Goal: Information Seeking & Learning: Learn about a topic

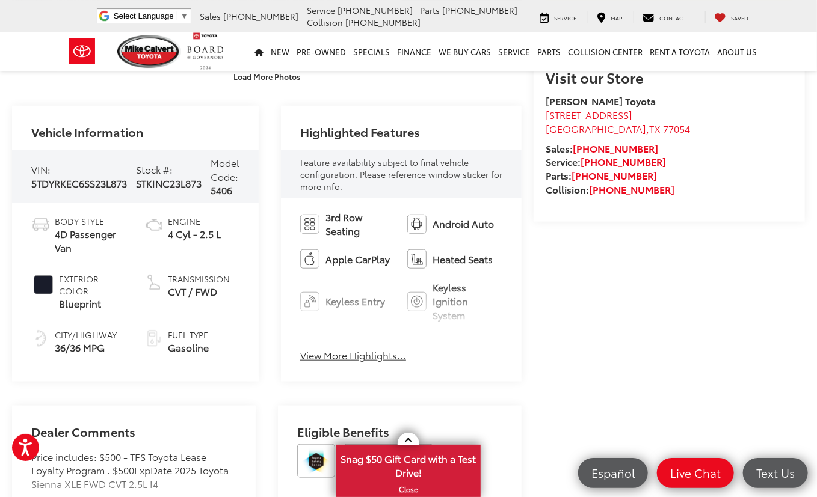
scroll to position [381, 0]
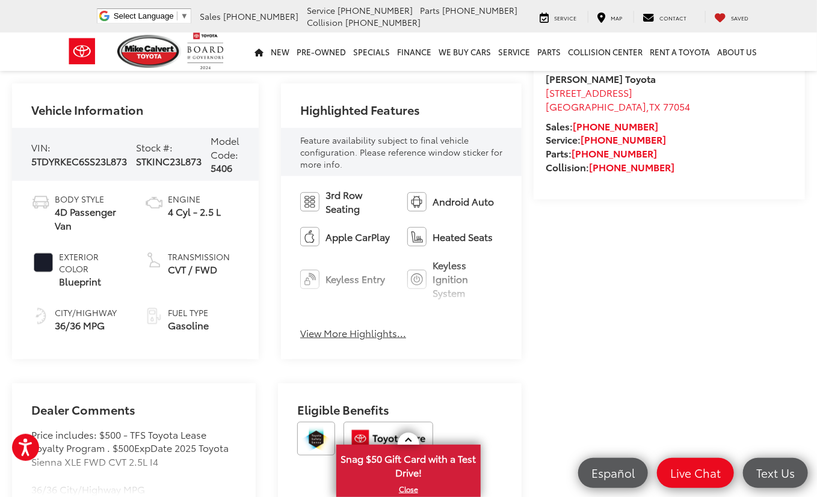
click at [330, 333] on button "View More Highlights..." at bounding box center [353, 334] width 106 height 14
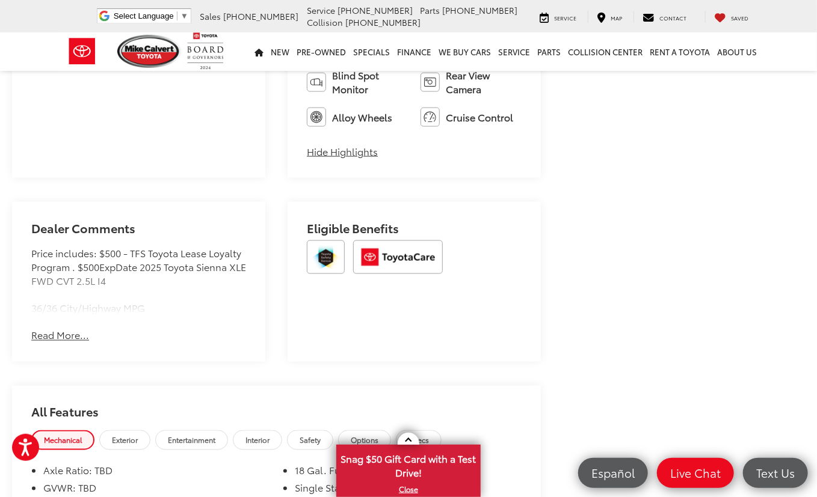
scroll to position [762, 0]
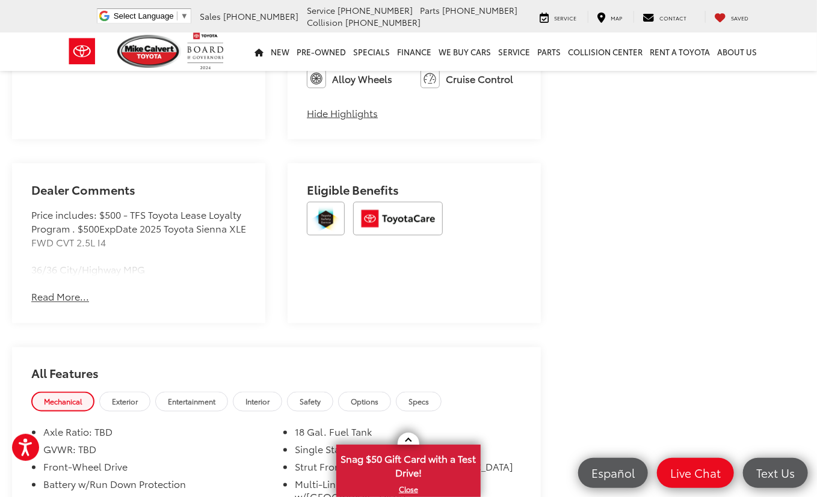
click at [60, 324] on div "Dealer Comments Price includes: $500 - TFS Toyota Lease Loyalty Program . $500E…" at bounding box center [138, 244] width 253 height 160
click at [60, 304] on button "Read More..." at bounding box center [60, 297] width 58 height 14
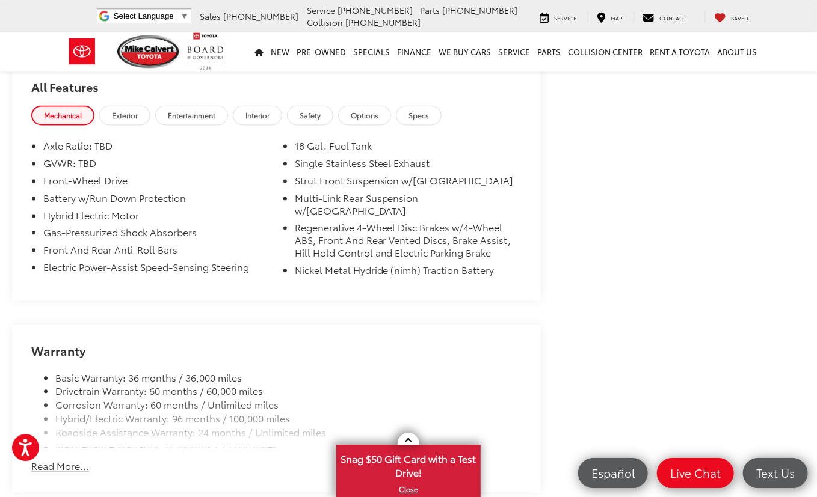
scroll to position [1270, 0]
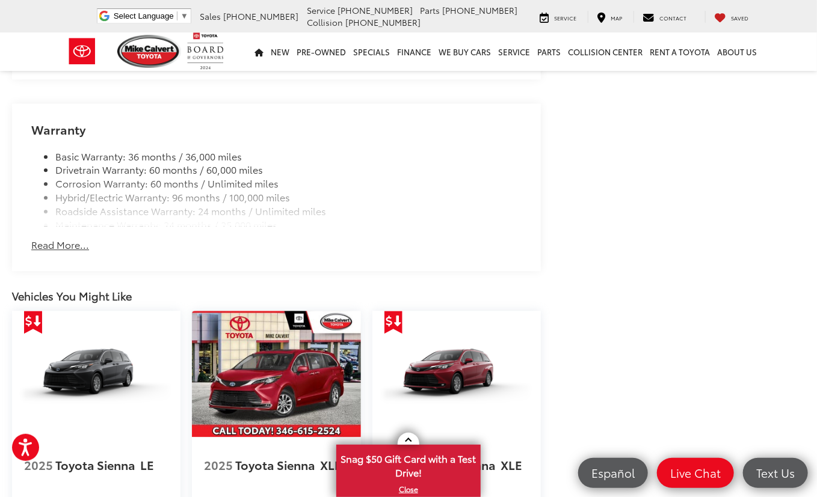
click at [79, 252] on button "Read More..." at bounding box center [60, 245] width 58 height 14
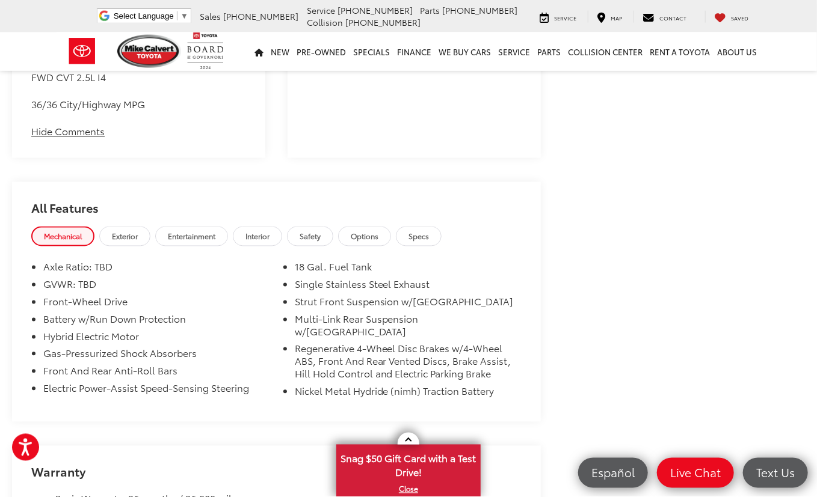
scroll to position [1016, 0]
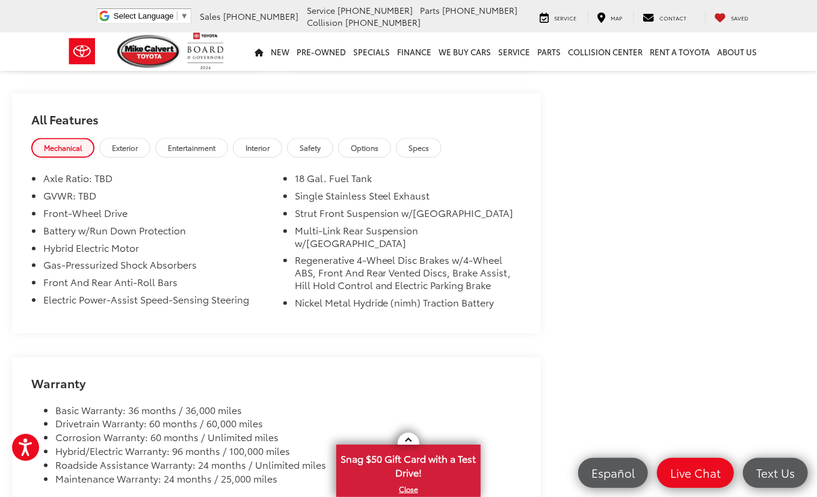
click at [333, 158] on link "Safety" at bounding box center [310, 148] width 46 height 20
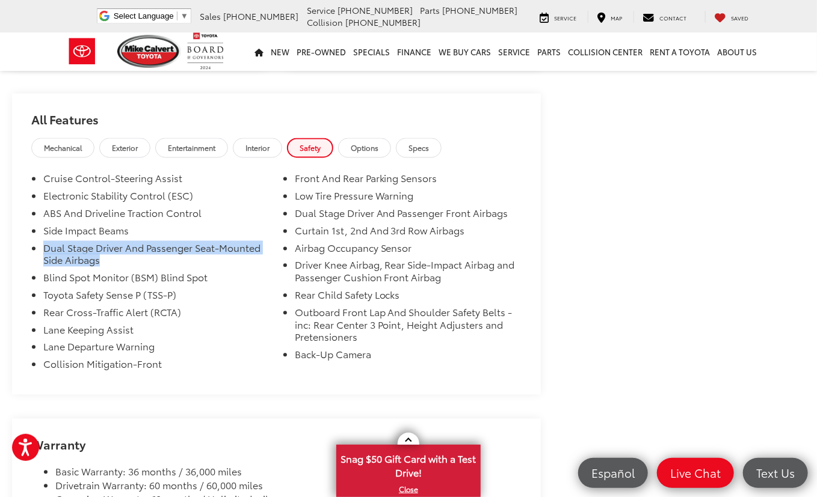
drag, startPoint x: 45, startPoint y: 315, endPoint x: 163, endPoint y: 338, distance: 120.8
click at [163, 272] on li "Dual Stage Driver And Passenger Seat-Mounted Side Airbags" at bounding box center [156, 257] width 227 height 30
drag, startPoint x: 49, startPoint y: 344, endPoint x: 117, endPoint y: 353, distance: 68.5
click at [117, 289] on li "Blind Spot Monitor (BSM) Blind Spot" at bounding box center [156, 280] width 227 height 17
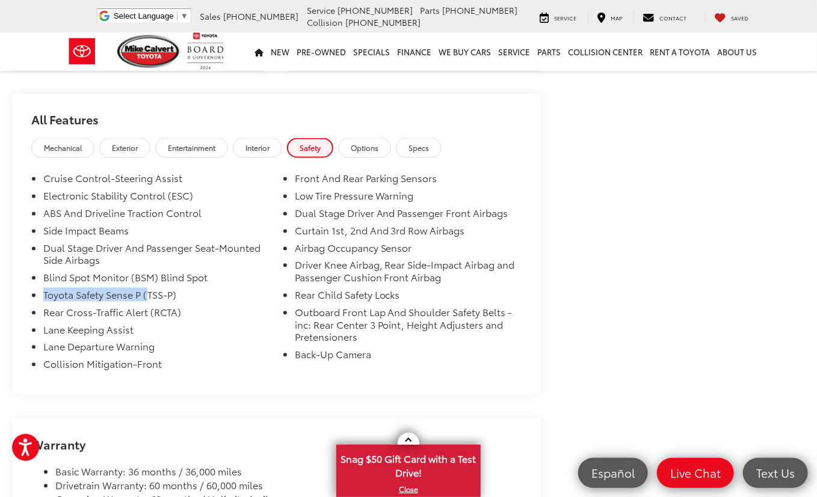
drag, startPoint x: 45, startPoint y: 367, endPoint x: 150, endPoint y: 367, distance: 105.2
click at [150, 307] on li "Toyota Safety Sense P (TSS-P)" at bounding box center [156, 297] width 227 height 17
drag, startPoint x: 61, startPoint y: 381, endPoint x: 116, endPoint y: 385, distance: 54.9
click at [116, 324] on li "Rear Cross-Traffic Alert (RCTA)" at bounding box center [156, 315] width 227 height 17
click at [131, 324] on li "Rear Cross-Traffic Alert (RCTA)" at bounding box center [156, 315] width 227 height 17
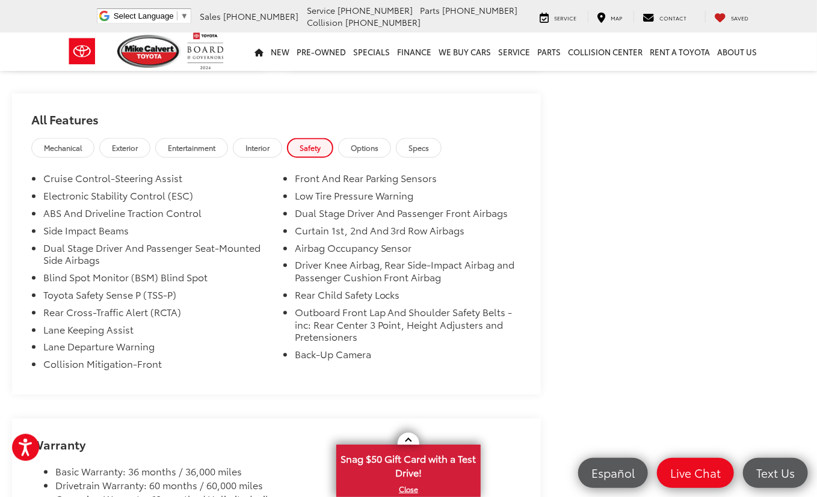
click at [53, 358] on li "Lane Departure Warning" at bounding box center [156, 349] width 227 height 17
drag, startPoint x: 57, startPoint y: 443, endPoint x: 140, endPoint y: 440, distance: 83.0
click at [130, 376] on li "Collision Mitigation-Front" at bounding box center [156, 366] width 227 height 17
drag, startPoint x: 295, startPoint y: 250, endPoint x: 360, endPoint y: 250, distance: 64.3
click at [360, 190] on li "Front And Rear Parking Sensors" at bounding box center [408, 181] width 227 height 17
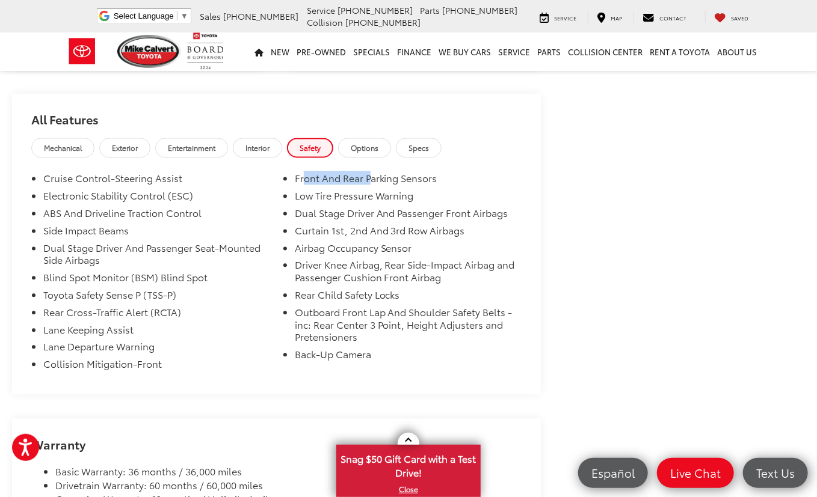
click at [360, 190] on li "Front And Rear Parking Sensors" at bounding box center [408, 181] width 227 height 17
click at [295, 190] on li "Front And Rear Parking Sensors" at bounding box center [408, 181] width 227 height 17
click at [295, 207] on li "Low Tire Pressure Warning" at bounding box center [408, 198] width 227 height 17
drag, startPoint x: 287, startPoint y: 284, endPoint x: 349, endPoint y: 285, distance: 62.5
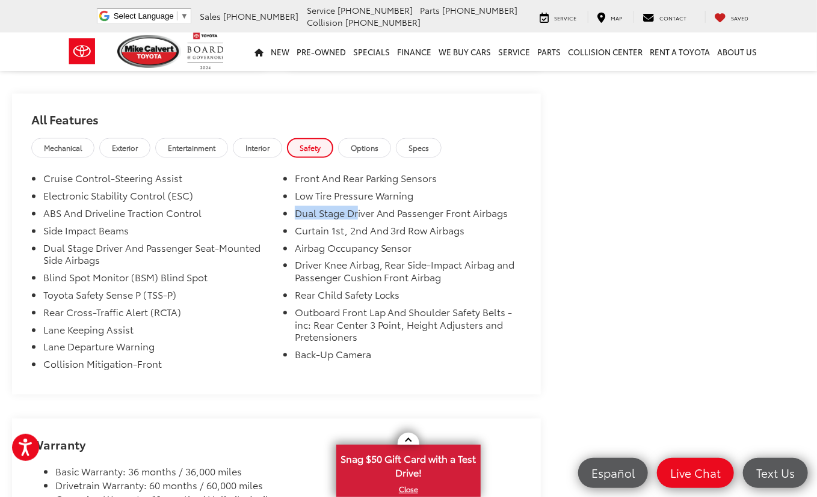
click at [349, 225] on li "Dual Stage Driver And Passenger Front Airbags" at bounding box center [408, 215] width 227 height 17
click at [344, 190] on li "Front And Rear Parking Sensors" at bounding box center [408, 181] width 227 height 17
click at [384, 158] on link "Options" at bounding box center [364, 148] width 53 height 20
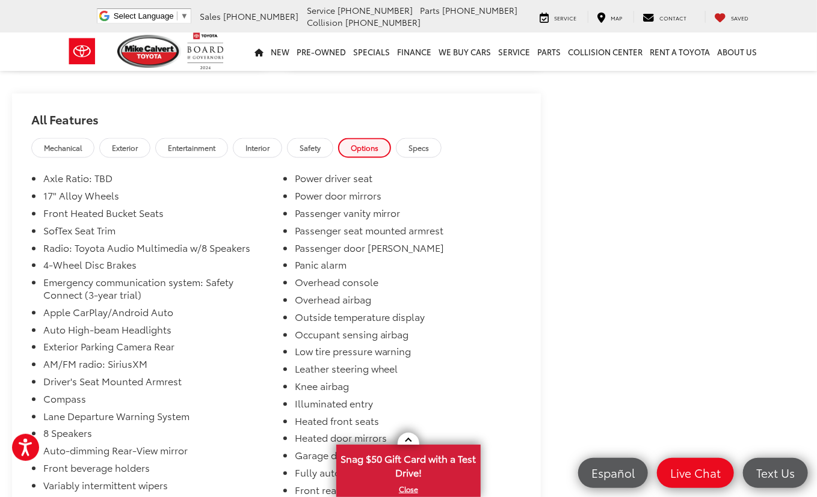
click at [299, 158] on link "Safety" at bounding box center [310, 148] width 46 height 20
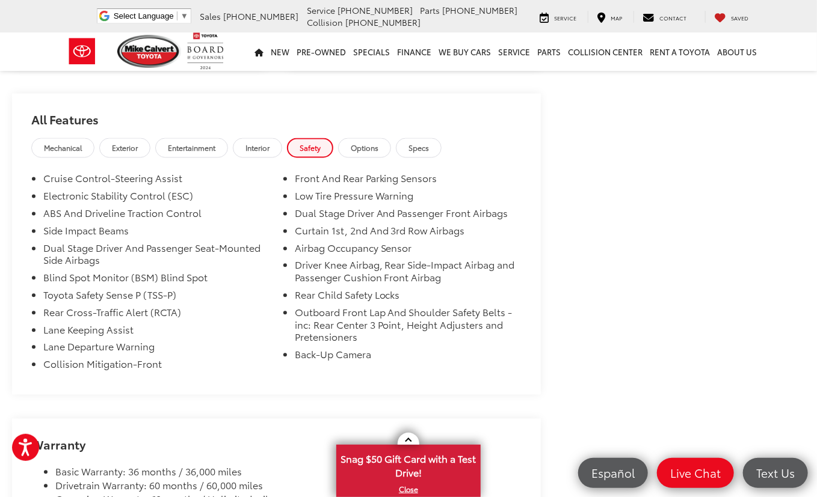
click at [58, 153] on span "Mechanical" at bounding box center [63, 148] width 38 height 10
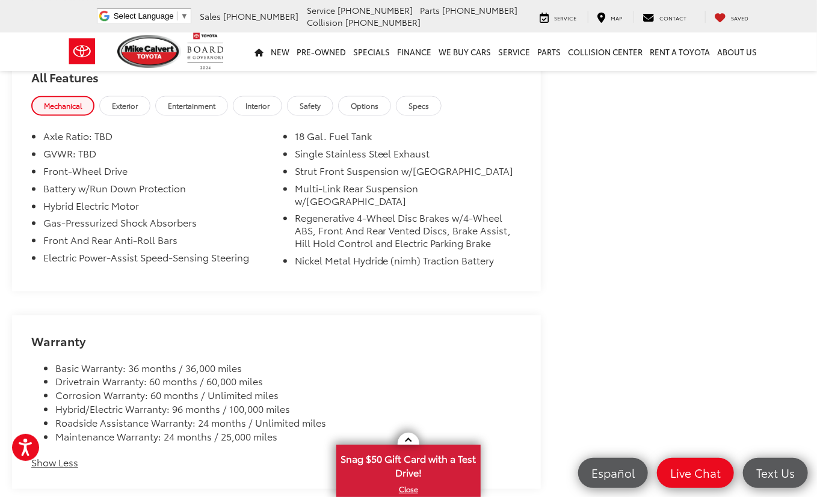
scroll to position [1079, 0]
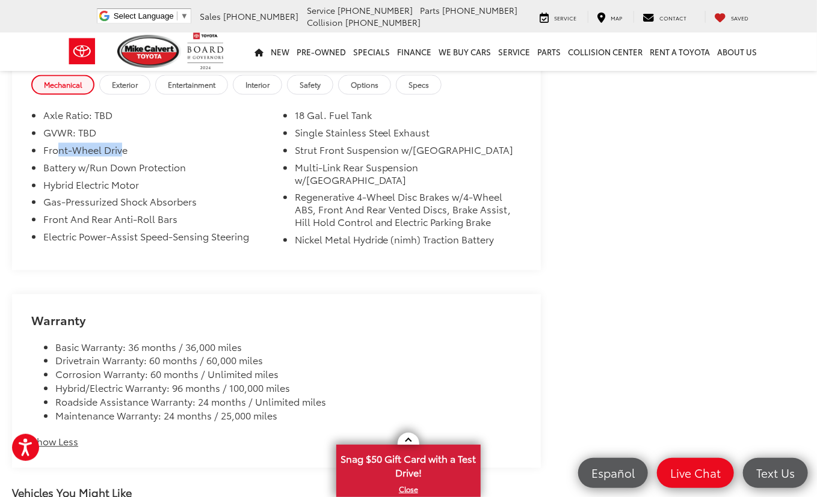
drag, startPoint x: 59, startPoint y: 216, endPoint x: 120, endPoint y: 223, distance: 61.7
click at [120, 161] on li "Front-Wheel Drive" at bounding box center [156, 152] width 227 height 17
drag, startPoint x: 57, startPoint y: 238, endPoint x: 140, endPoint y: 239, distance: 83.6
click at [140, 179] on li "Battery w/Run Down Protection" at bounding box center [156, 169] width 227 height 17
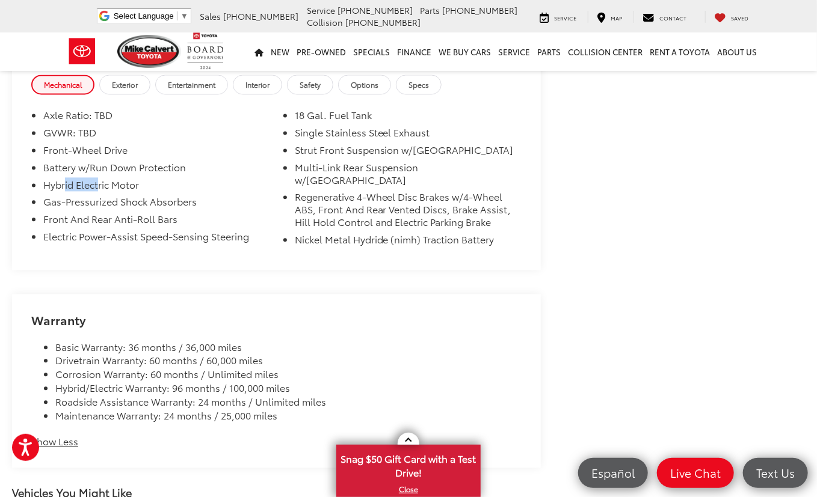
drag, startPoint x: 65, startPoint y: 249, endPoint x: 99, endPoint y: 253, distance: 34.5
click at [99, 196] on li "Hybrid Electric Motor" at bounding box center [156, 187] width 227 height 17
click at [103, 196] on li "Hybrid Electric Motor" at bounding box center [156, 187] width 227 height 17
drag, startPoint x: 57, startPoint y: 266, endPoint x: 117, endPoint y: 266, distance: 60.1
click at [117, 213] on li "Gas-Pressurized Shock Absorbers" at bounding box center [156, 203] width 227 height 17
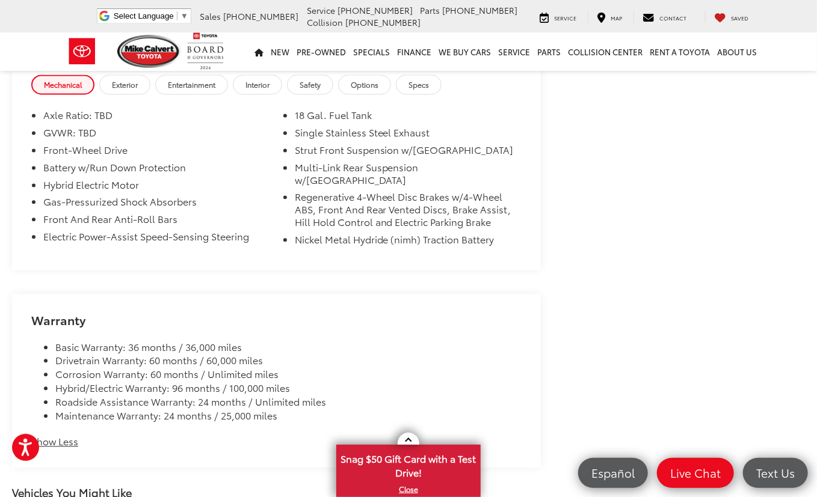
click at [127, 213] on li "Gas-Pressurized Shock Absorbers" at bounding box center [156, 203] width 227 height 17
drag, startPoint x: 50, startPoint y: 289, endPoint x: 70, endPoint y: 289, distance: 20.4
click at [70, 230] on li "Front And Rear Anti-Roll Bars" at bounding box center [156, 221] width 227 height 17
drag, startPoint x: 48, startPoint y: 310, endPoint x: 68, endPoint y: 310, distance: 19.8
click at [68, 248] on li "Electric Power-Assist Speed-Sensing Steering" at bounding box center [156, 238] width 227 height 17
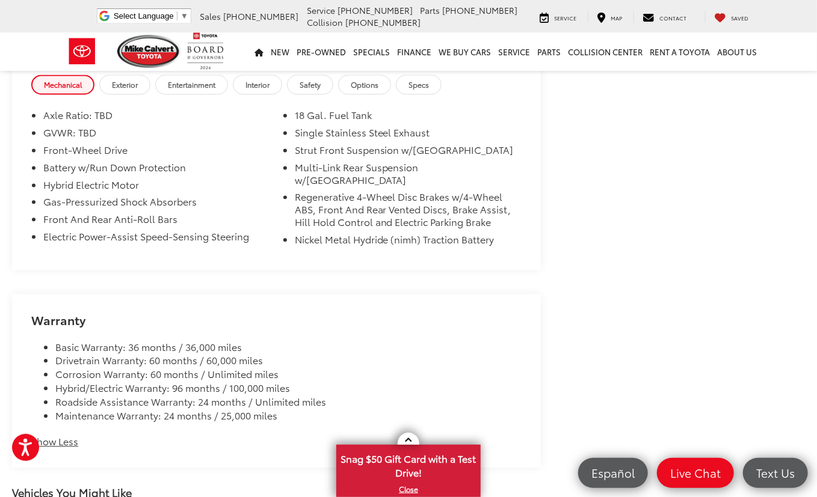
click at [99, 248] on li "Electric Power-Assist Speed-Sensing Steering" at bounding box center [156, 238] width 227 height 17
drag, startPoint x: 45, startPoint y: 308, endPoint x: 242, endPoint y: 309, distance: 197.2
click at [242, 248] on li "Electric Power-Assist Speed-Sensing Steering" at bounding box center [156, 238] width 227 height 17
click at [264, 250] on ul "Axle Ratio: TBD GVWR: TBD Front-Wheel Drive Battery w/Run Down Protection Hybri…" at bounding box center [276, 179] width 490 height 141
click at [302, 126] on li "18 Gal. Fuel Tank" at bounding box center [408, 117] width 227 height 17
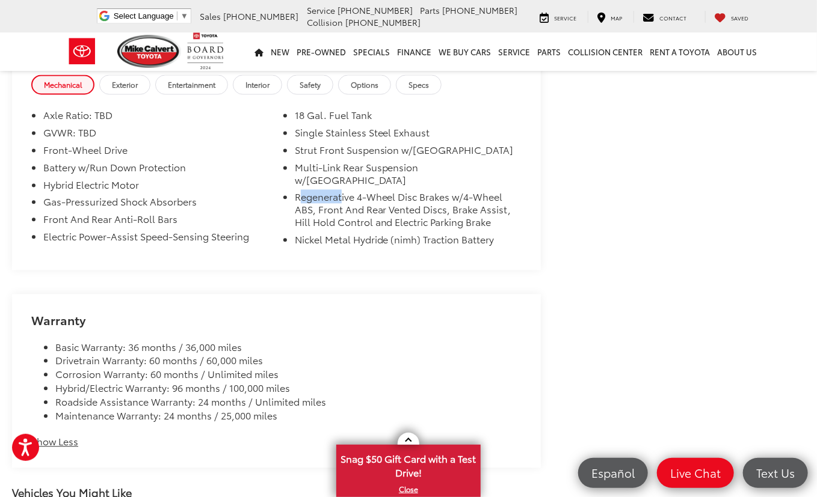
drag, startPoint x: 297, startPoint y: 256, endPoint x: 333, endPoint y: 255, distance: 35.5
click at [333, 233] on li "Regenerative 4-Wheel Disc Brakes w/4-Wheel ABS, Front And Rear Vented Discs, Br…" at bounding box center [408, 212] width 227 height 42
click at [303, 251] on li "Nickel Metal Hydride (nimh) Traction Battery" at bounding box center [408, 241] width 227 height 17
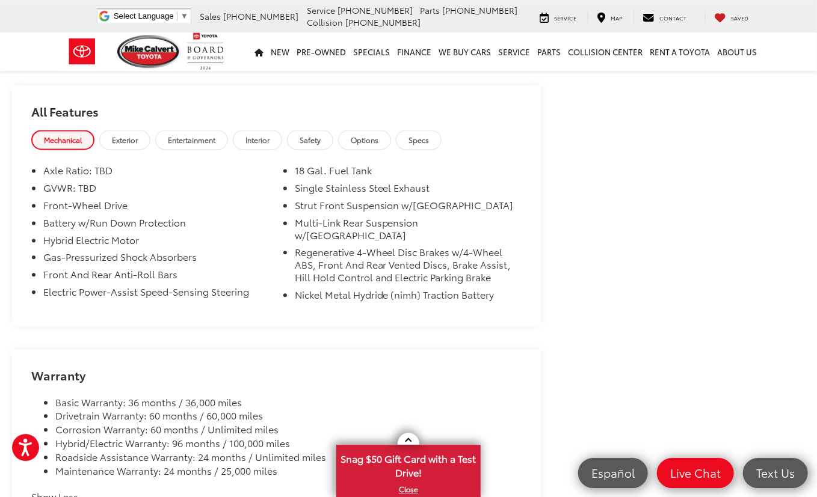
scroll to position [1016, 0]
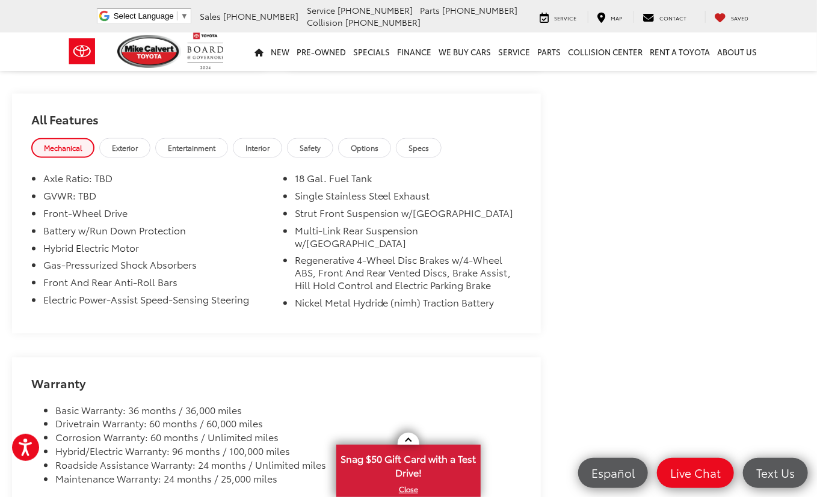
click at [123, 153] on span "Exterior" at bounding box center [125, 148] width 26 height 10
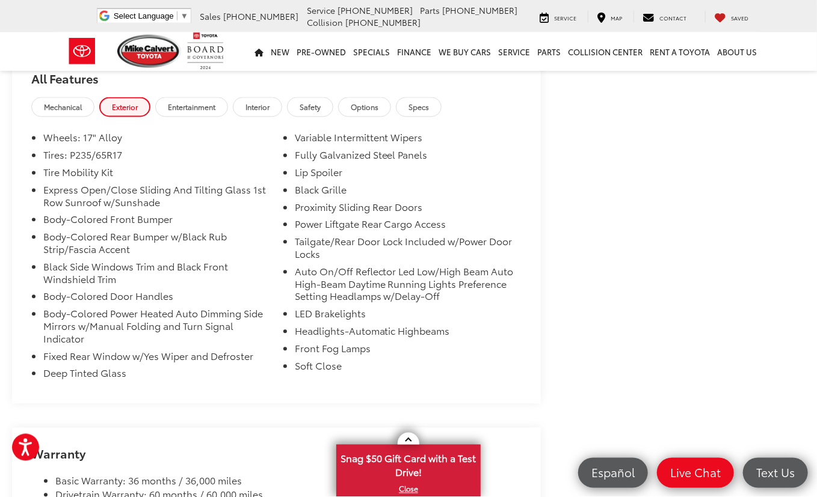
scroll to position [1079, 0]
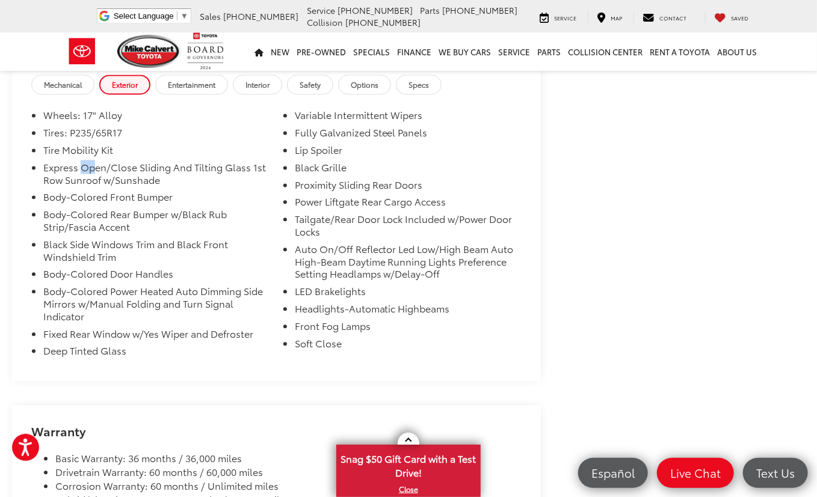
drag, startPoint x: 84, startPoint y: 238, endPoint x: 95, endPoint y: 238, distance: 11.4
click at [95, 191] on li "Express Open/Close Sliding And Tilting Glass 1st Row Sunroof w/Sunshade" at bounding box center [156, 176] width 227 height 30
click at [60, 208] on li "Body-Colored Front Bumper" at bounding box center [156, 199] width 227 height 17
drag, startPoint x: 54, startPoint y: 281, endPoint x: 93, endPoint y: 281, distance: 38.5
click at [93, 238] on li "Body-Colored Rear Bumper w/Black Rub Strip/Fascia Accent" at bounding box center [156, 223] width 227 height 30
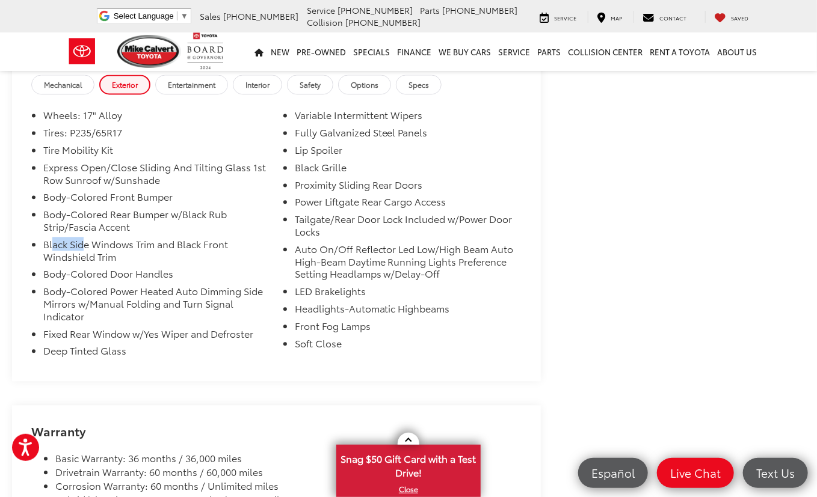
drag, startPoint x: 53, startPoint y: 315, endPoint x: 88, endPoint y: 316, distance: 34.9
click at [87, 268] on li "Black Side Windows Trim and Black Front Windshield Trim" at bounding box center [156, 253] width 227 height 30
drag, startPoint x: 46, startPoint y: 343, endPoint x: 94, endPoint y: 343, distance: 48.1
click at [94, 285] on li "Body-Colored Door Handles" at bounding box center [156, 276] width 227 height 17
drag, startPoint x: 49, startPoint y: 367, endPoint x: 121, endPoint y: 370, distance: 72.2
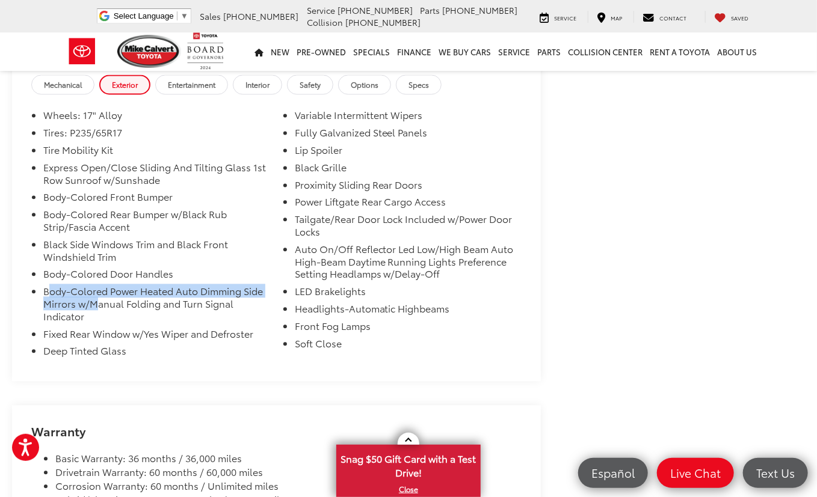
click at [121, 327] on li "Body-Colored Power Heated Auto Dimming Side Mirrors w/Manual Folding and Turn S…" at bounding box center [156, 306] width 227 height 42
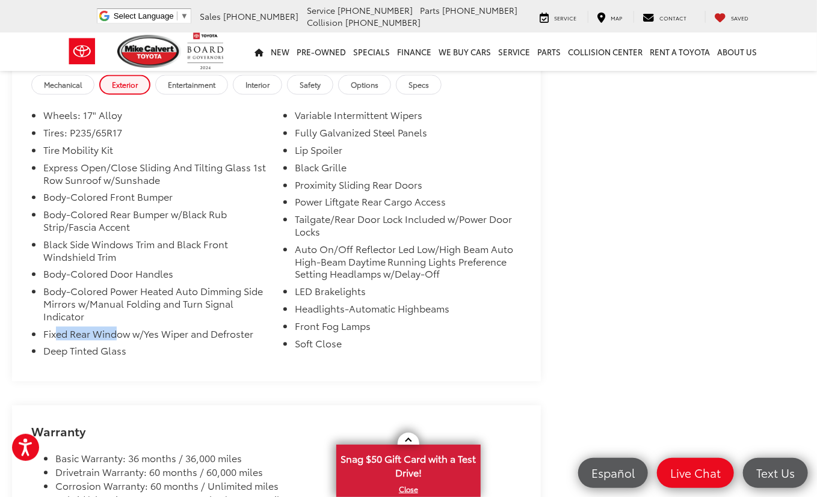
drag, startPoint x: 57, startPoint y: 405, endPoint x: 124, endPoint y: 405, distance: 68.0
click at [124, 345] on li "Fixed Rear Window w/Yes Wiper and Defroster" at bounding box center [156, 336] width 227 height 17
drag, startPoint x: 57, startPoint y: 429, endPoint x: 123, endPoint y: 429, distance: 66.1
click at [109, 362] on li "Deep Tinted Glass" at bounding box center [156, 353] width 227 height 17
drag, startPoint x: 289, startPoint y: 177, endPoint x: 358, endPoint y: 185, distance: 68.9
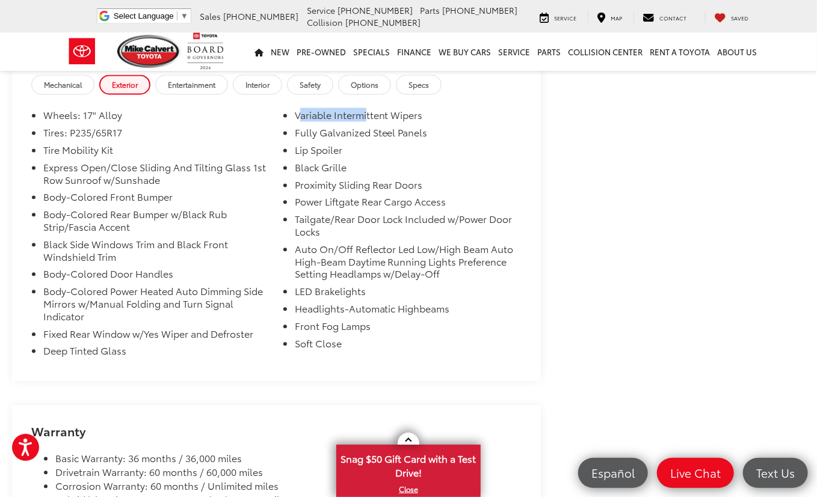
click at [358, 126] on li "Variable Intermittent Wipers" at bounding box center [408, 117] width 227 height 17
drag, startPoint x: 298, startPoint y: 201, endPoint x: 316, endPoint y: 201, distance: 18.6
click at [316, 144] on li "Fully Galvanized Steel Panels" at bounding box center [408, 134] width 227 height 17
click at [307, 161] on li "Lip Spoiler" at bounding box center [408, 152] width 227 height 17
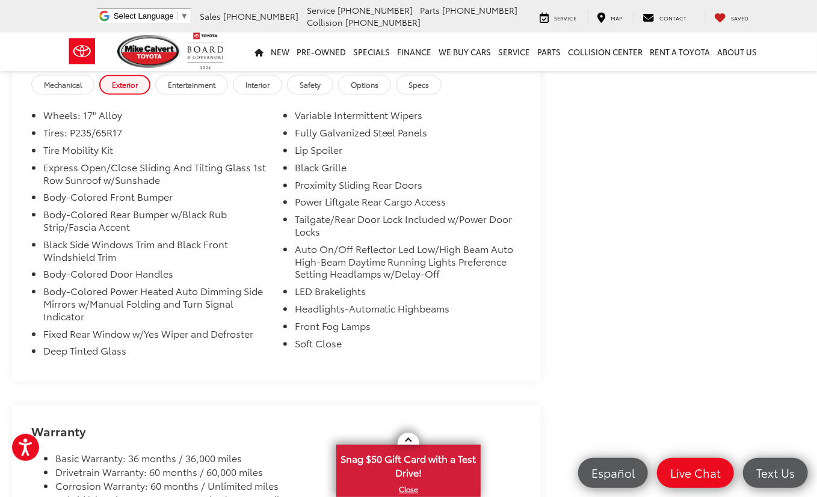
click at [315, 179] on li "Black Grille" at bounding box center [408, 169] width 227 height 17
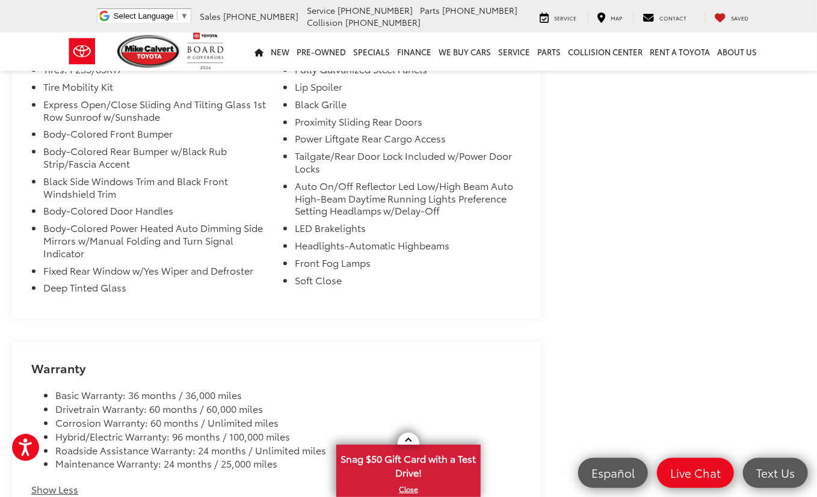
scroll to position [953, 0]
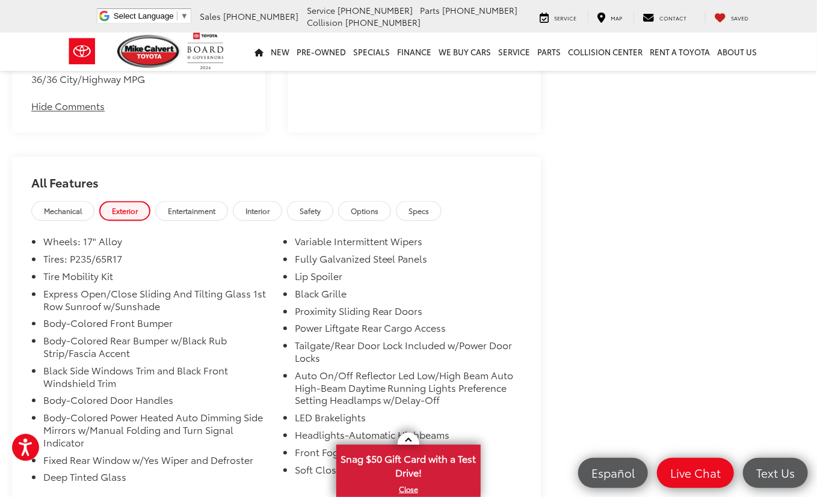
click at [191, 216] on span "Entertainment" at bounding box center [192, 211] width 48 height 10
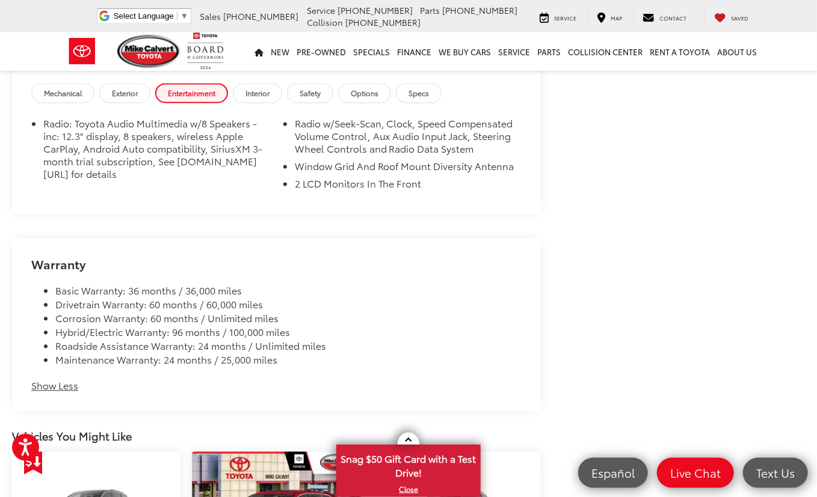
scroll to position [1079, 0]
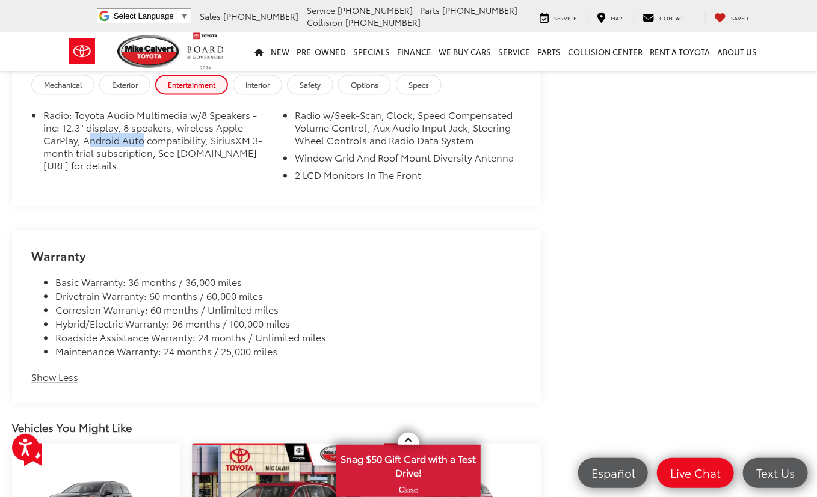
drag, startPoint x: 91, startPoint y: 205, endPoint x: 144, endPoint y: 205, distance: 52.9
click at [144, 176] on li "Radio: Toyota Audio Multimedia w/8 Speakers -inc: 12.3" display, 8 speakers, wi…" at bounding box center [156, 142] width 227 height 67
click at [150, 176] on li "Radio: Toyota Audio Multimedia w/8 Speakers -inc: 12.3" display, 8 speakers, wi…" at bounding box center [156, 142] width 227 height 67
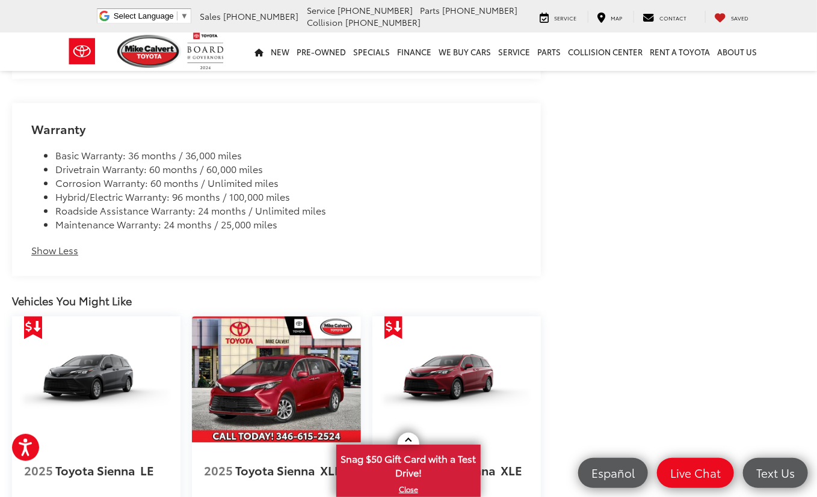
scroll to position [953, 0]
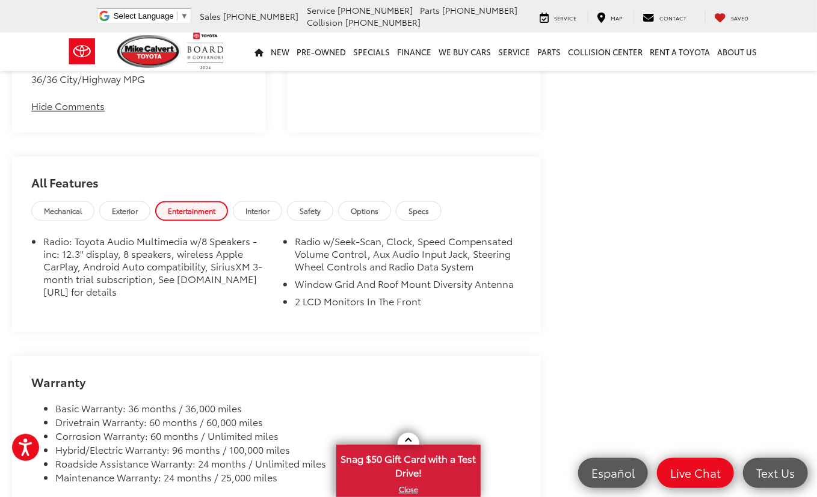
click at [265, 216] on span "Interior" at bounding box center [257, 211] width 24 height 10
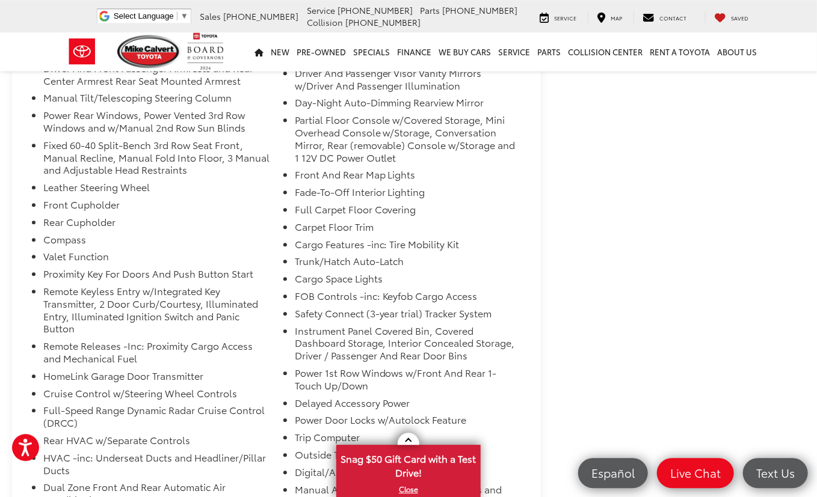
scroll to position [1270, 0]
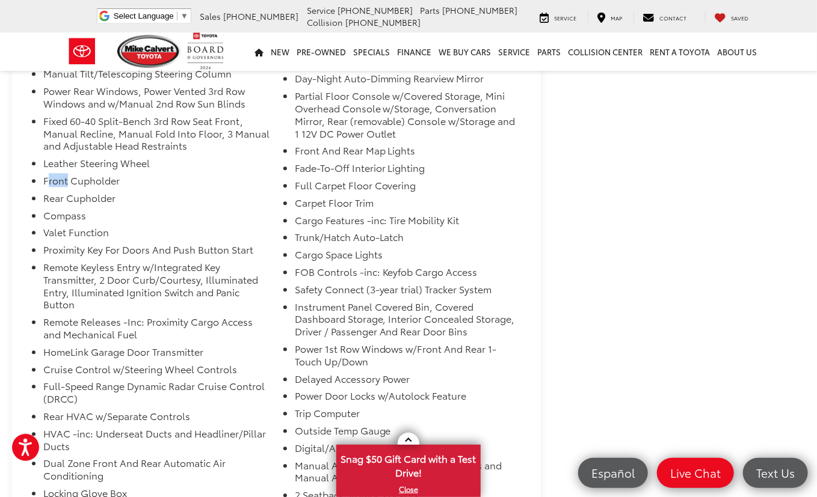
drag, startPoint x: 47, startPoint y: 264, endPoint x: 67, endPoint y: 264, distance: 20.4
click at [67, 192] on li "Front Cupholder" at bounding box center [156, 182] width 227 height 17
click at [59, 227] on li "Compass" at bounding box center [156, 217] width 227 height 17
click at [59, 244] on li "Valet Function" at bounding box center [156, 234] width 227 height 17
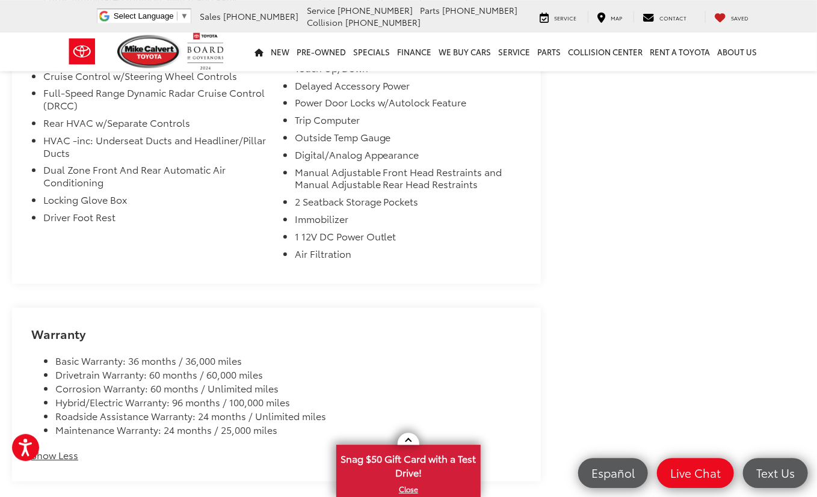
scroll to position [1588, 0]
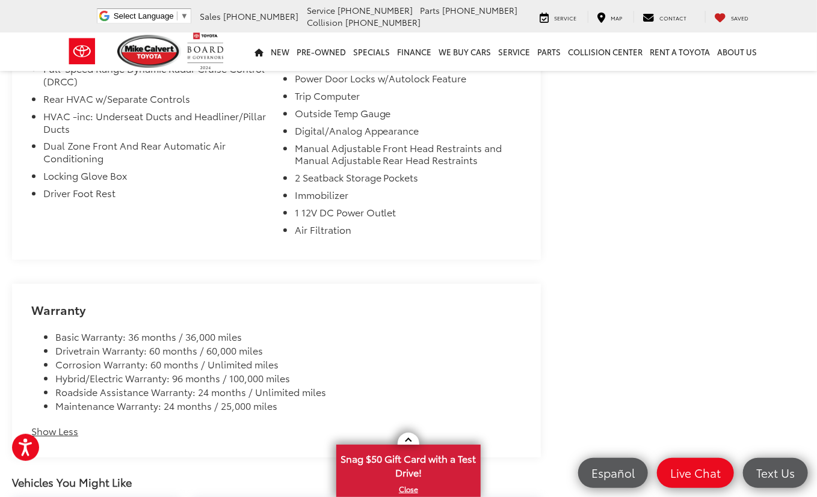
click at [180, 204] on li "Driver Foot Rest" at bounding box center [156, 195] width 227 height 17
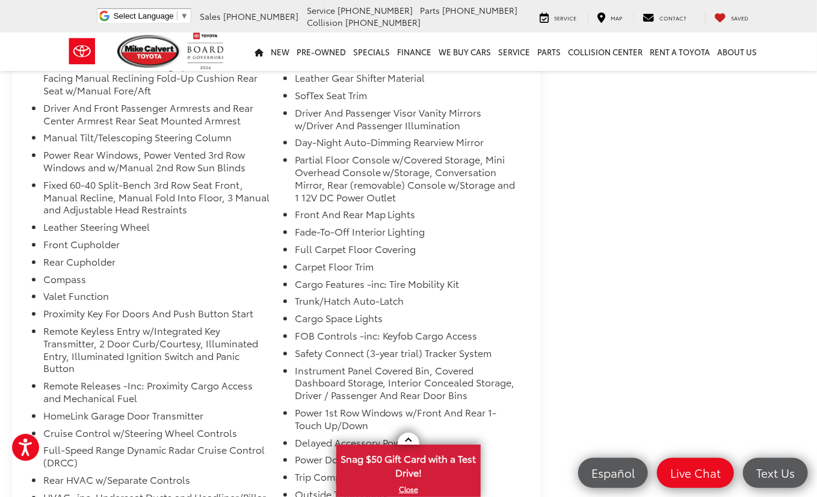
scroll to position [953, 0]
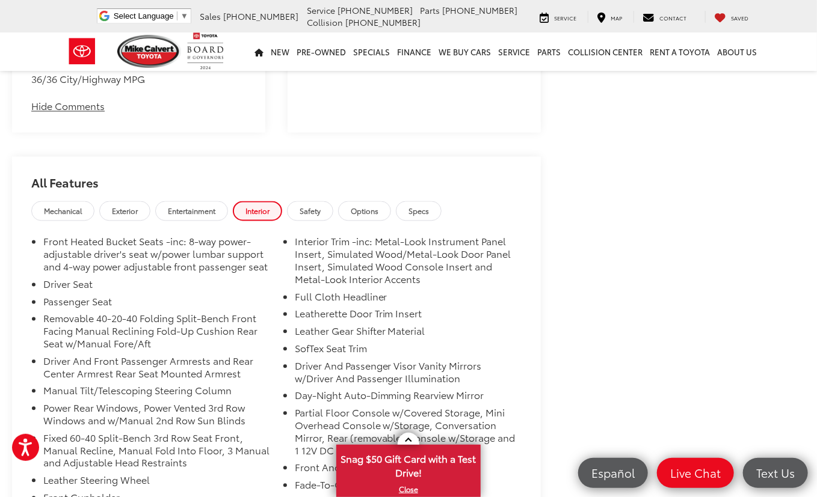
click at [319, 216] on span "Safety" at bounding box center [309, 211] width 21 height 10
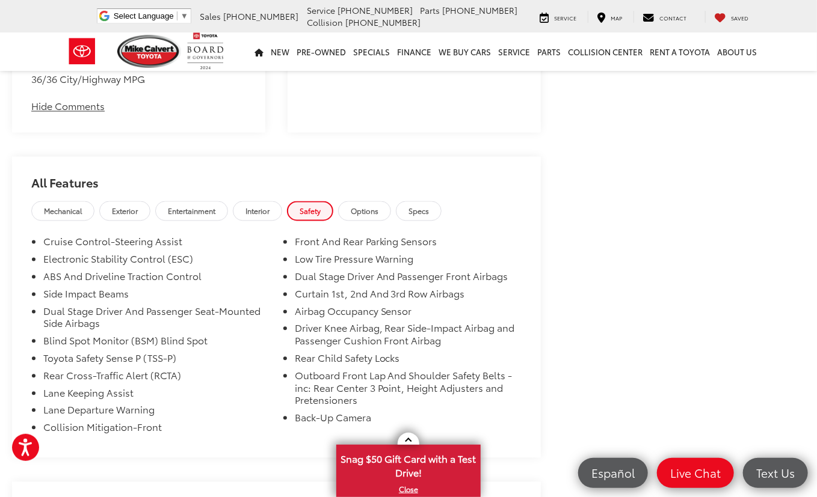
click at [376, 216] on span "Options" at bounding box center [365, 211] width 28 height 10
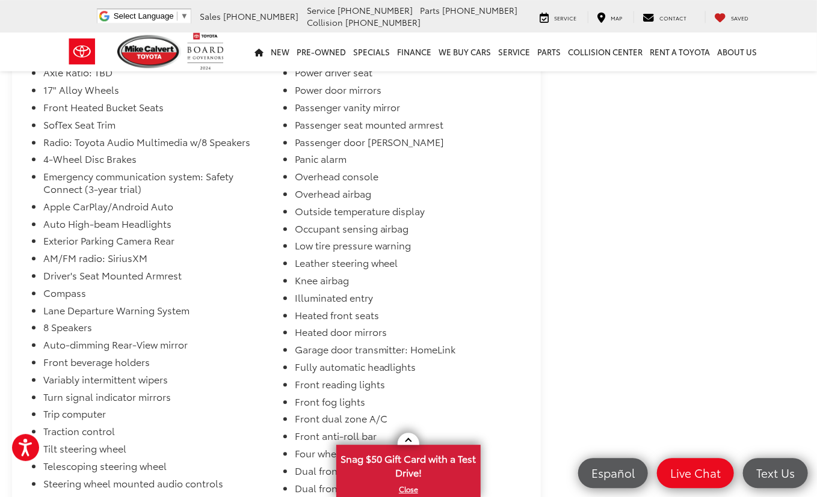
scroll to position [1143, 0]
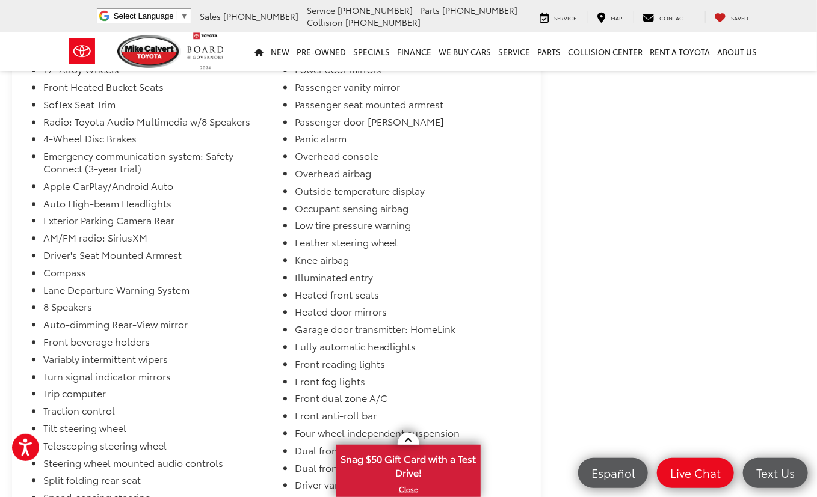
drag, startPoint x: 201, startPoint y: 310, endPoint x: 207, endPoint y: 304, distance: 8.9
click at [179, 249] on li "AM/FM radio: SiriusXM" at bounding box center [156, 240] width 227 height 17
click at [352, 236] on li "Low tire pressure warning" at bounding box center [408, 227] width 227 height 17
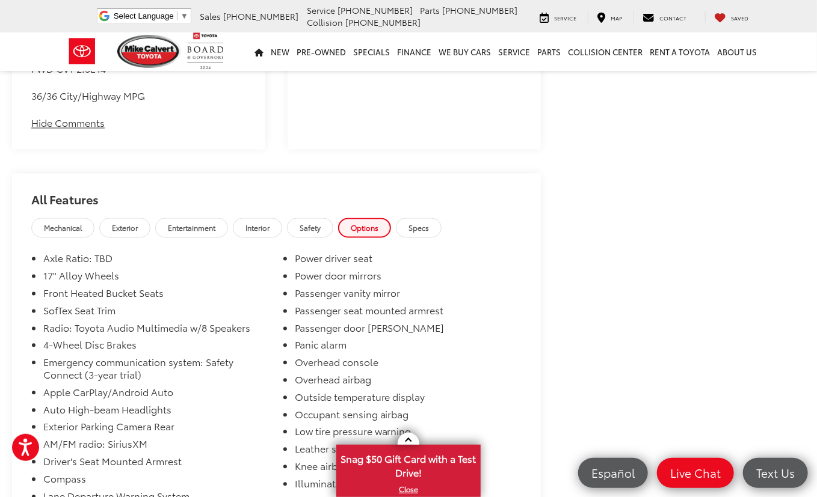
scroll to position [889, 0]
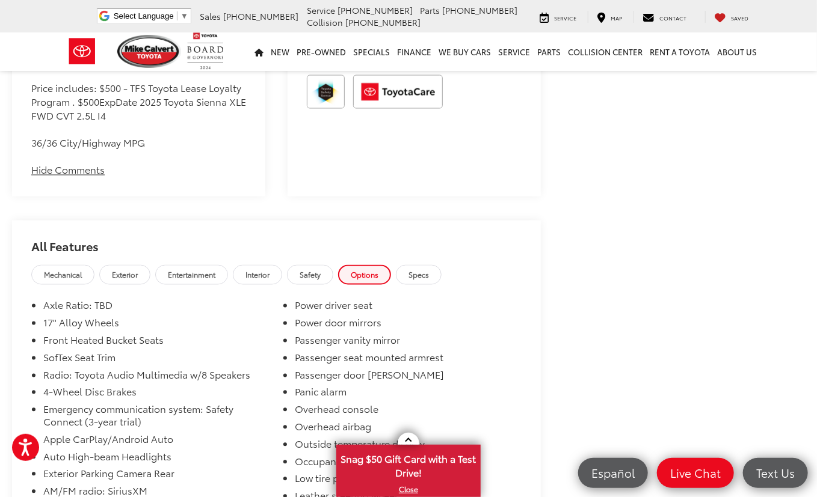
click at [429, 280] on span "Specs" at bounding box center [418, 275] width 20 height 10
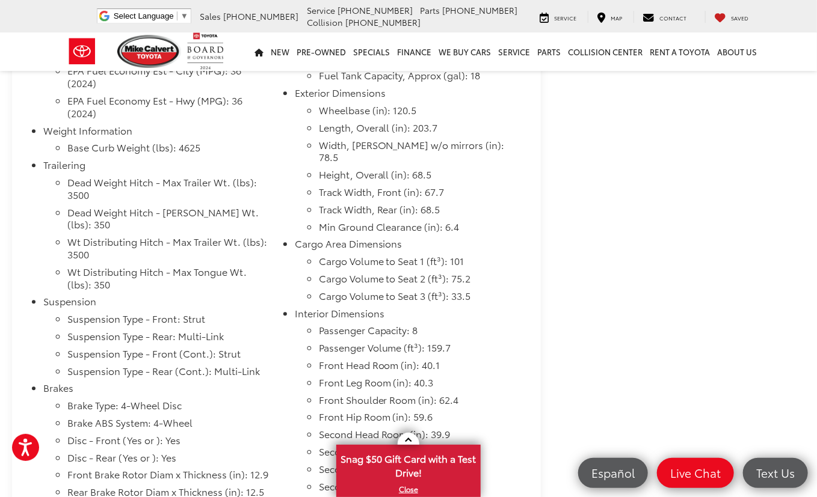
scroll to position [1206, 0]
click at [239, 206] on li "Dead Weight Hitch - Max Trailer Wt. (lbs): 3500" at bounding box center [168, 191] width 203 height 30
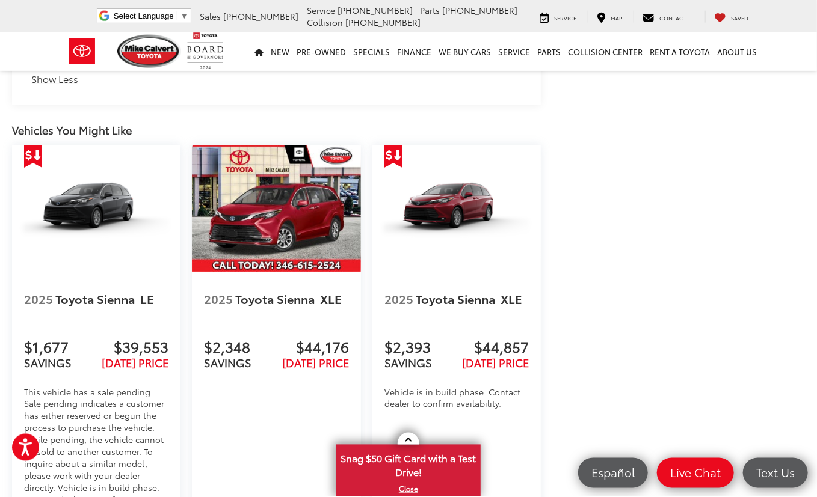
scroll to position [2032, 0]
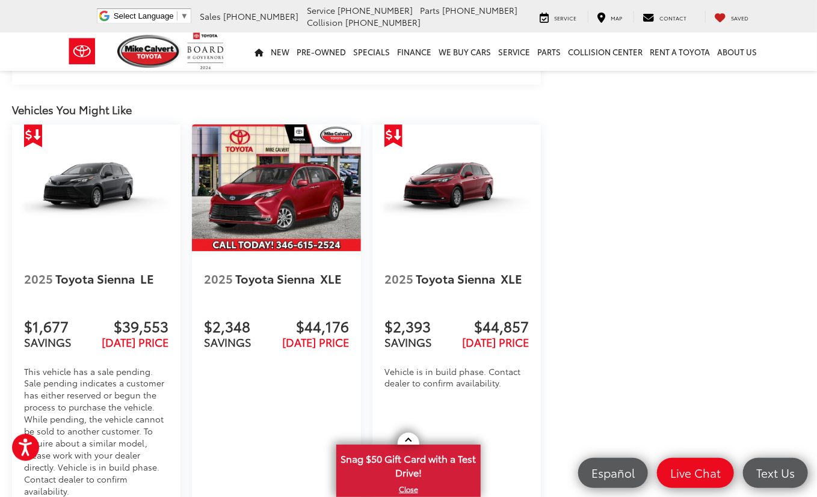
drag, startPoint x: 665, startPoint y: 198, endPoint x: 648, endPoint y: 213, distance: 22.2
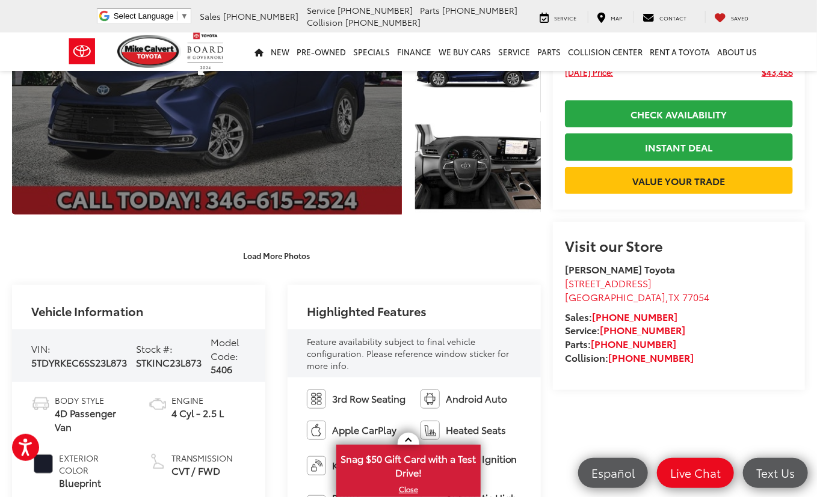
scroll to position [0, 0]
